Goal: Information Seeking & Learning: Learn about a topic

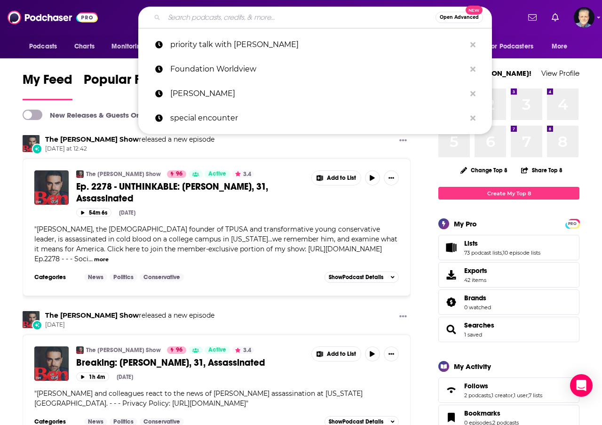
click at [309, 20] on input "Search podcasts, credits, & more..." at bounding box center [300, 17] width 272 height 15
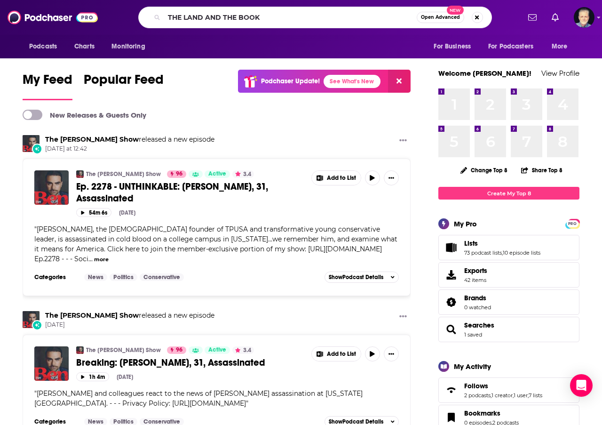
type input "THE LAND AND THE BOOK"
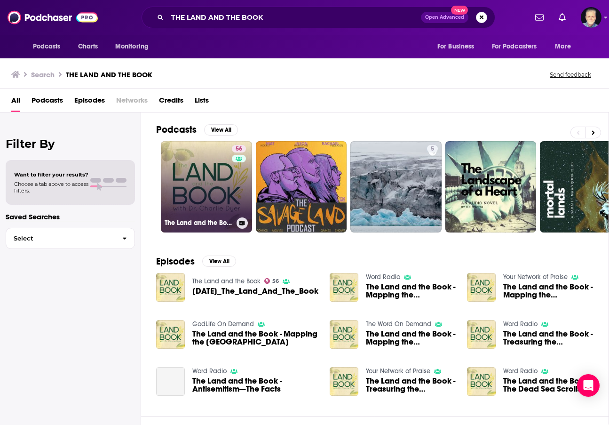
click at [210, 184] on link "56 The Land and the Book" at bounding box center [206, 186] width 91 height 91
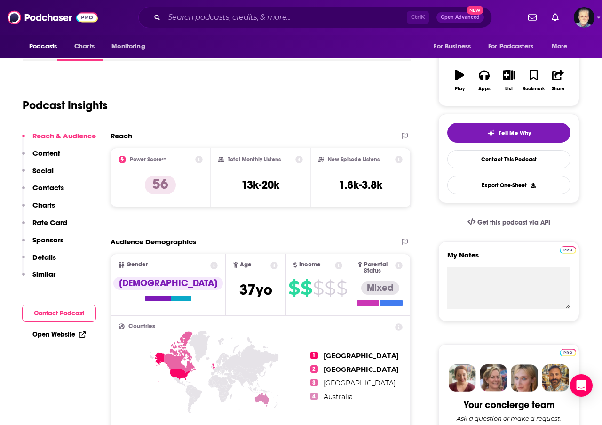
scroll to position [141, 0]
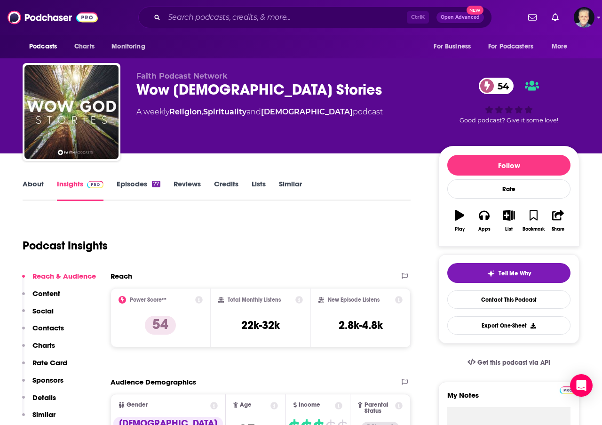
click at [269, 230] on div "Podcast Insights" at bounding box center [213, 240] width 381 height 48
